Goal: Task Accomplishment & Management: Manage account settings

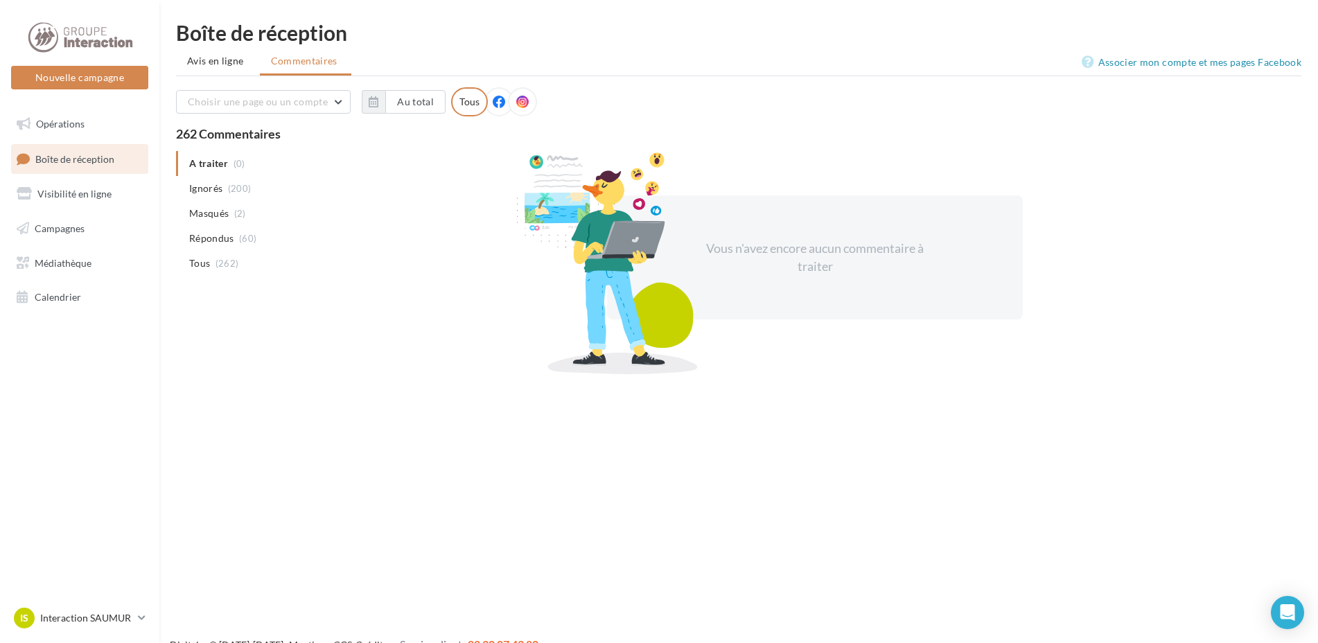
click at [239, 58] on span "Avis en ligne" at bounding box center [215, 61] width 57 height 14
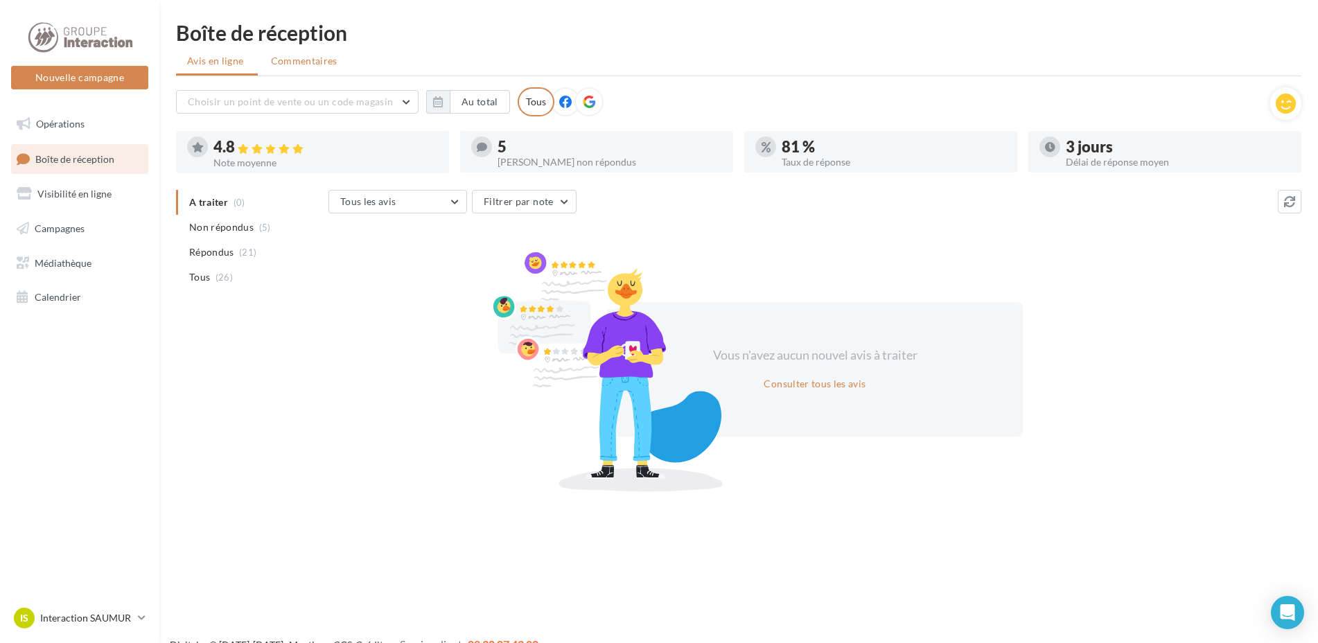
click at [290, 64] on span "Commentaires" at bounding box center [304, 61] width 67 height 14
